Goal: Use online tool/utility: Utilize a website feature to perform a specific function

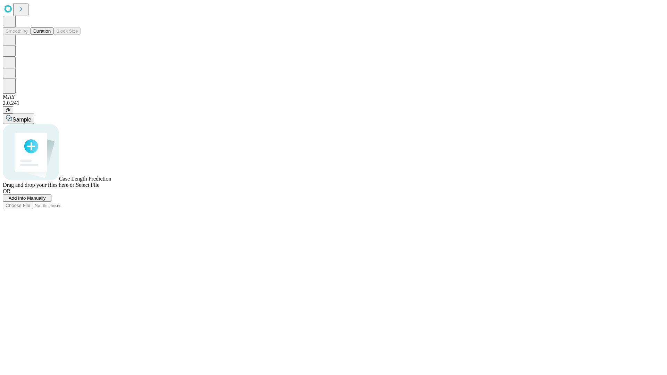
click at [51, 35] on button "Duration" at bounding box center [42, 30] width 23 height 7
click at [99, 188] on span "Select File" at bounding box center [88, 185] width 24 height 6
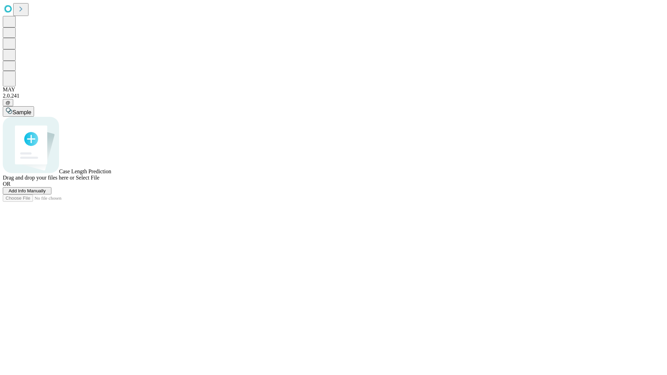
click at [99, 181] on span "Select File" at bounding box center [88, 178] width 24 height 6
